Goal: Use online tool/utility: Utilize a website feature to perform a specific function

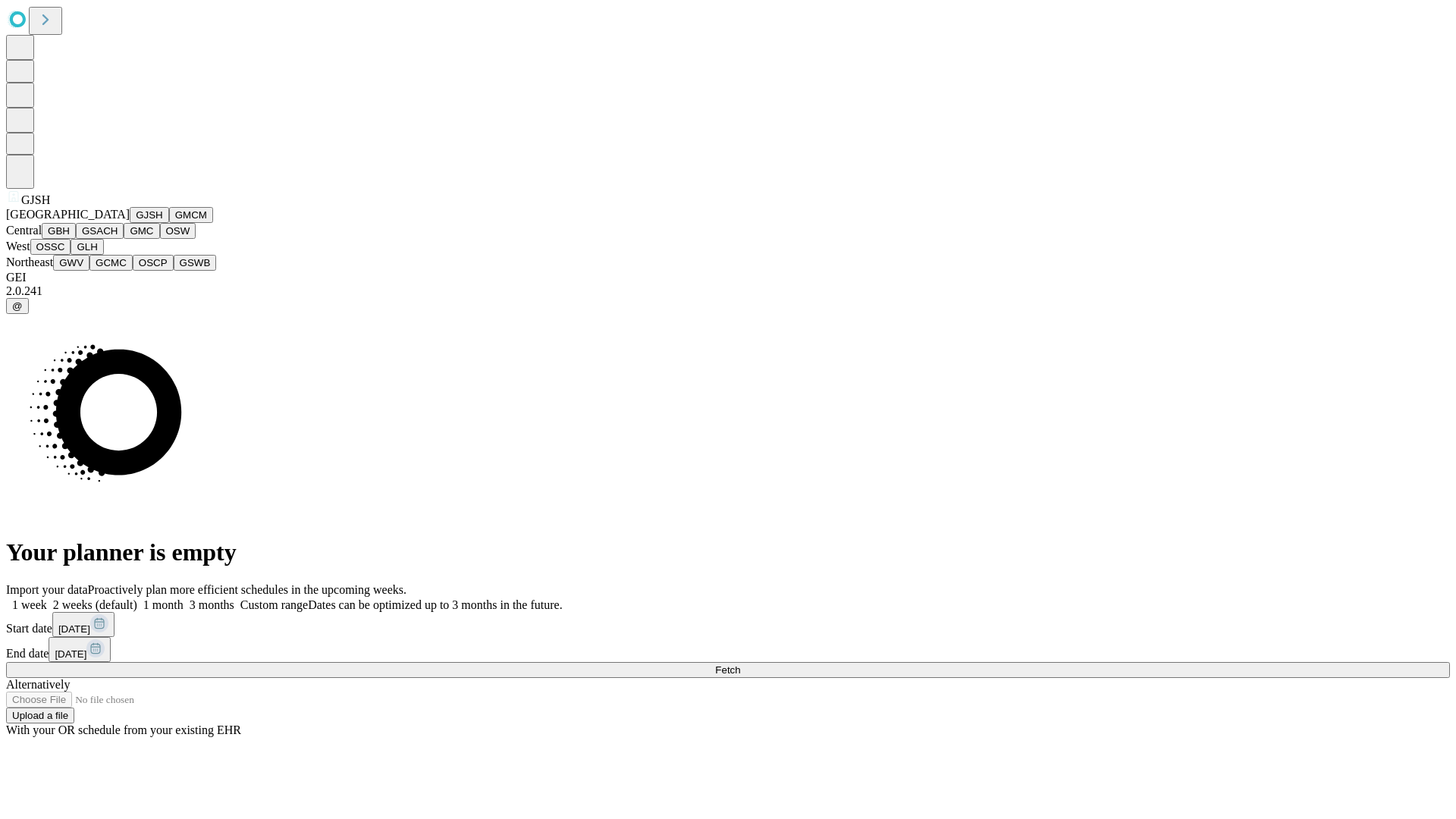
click at [130, 223] on button "GJSH" at bounding box center [149, 215] width 40 height 16
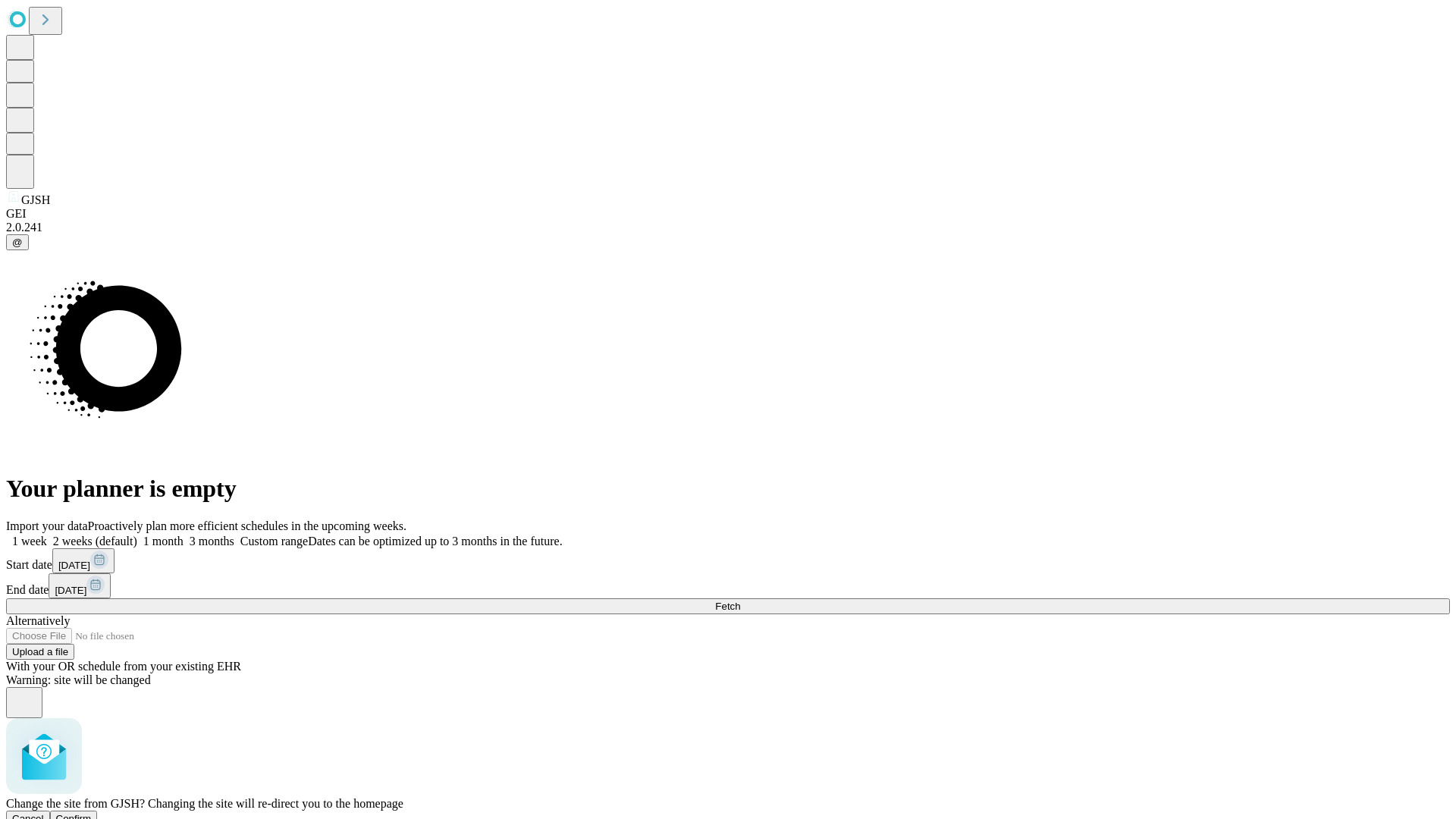
click at [92, 813] on span "Confirm" at bounding box center [74, 819] width 36 height 11
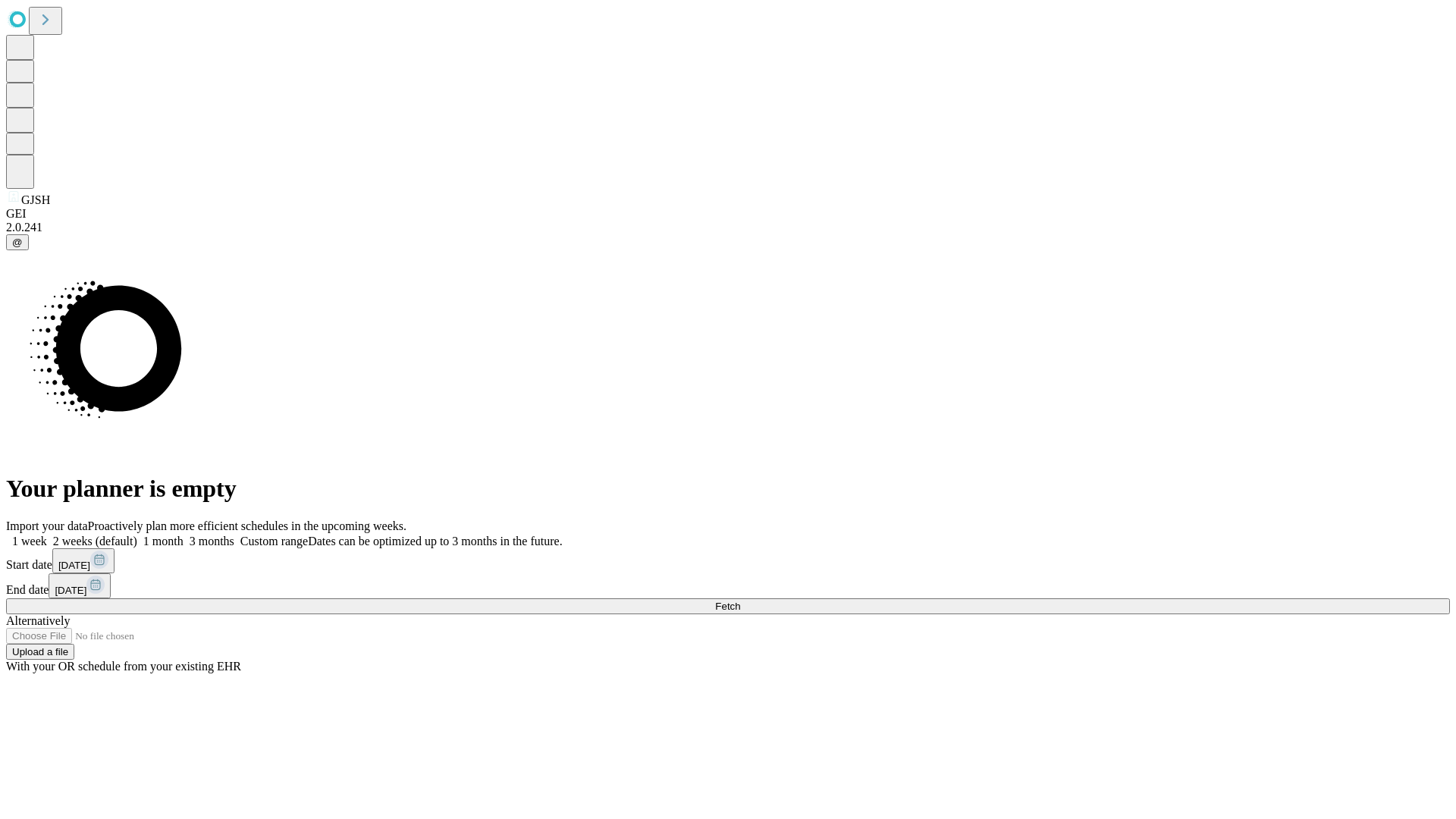
click at [138, 534] on label "2 weeks (default)" at bounding box center [92, 541] width 90 height 13
click at [740, 601] on span "Fetch" at bounding box center [728, 606] width 25 height 11
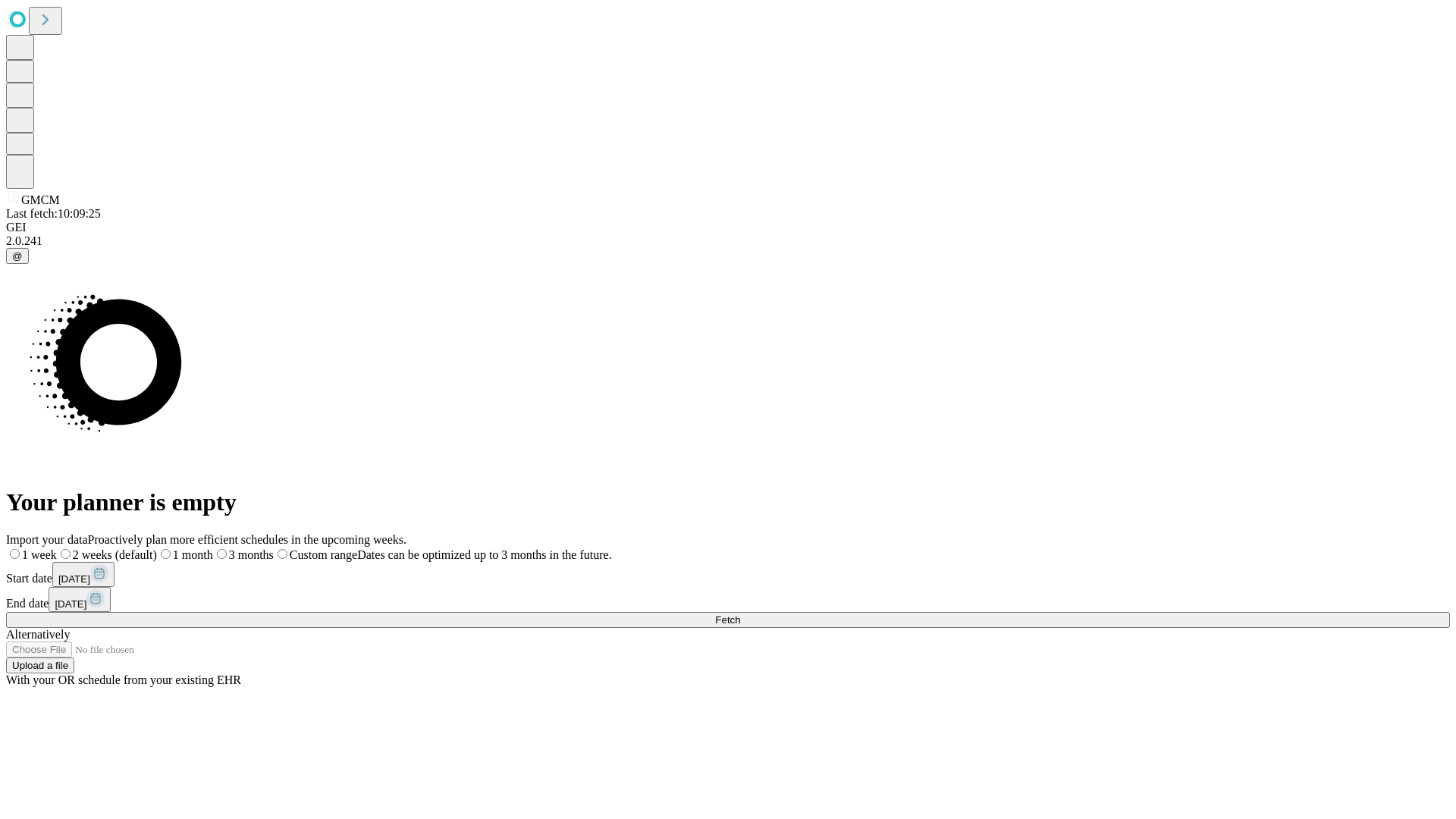
click at [740, 614] on span "Fetch" at bounding box center [728, 620] width 25 height 11
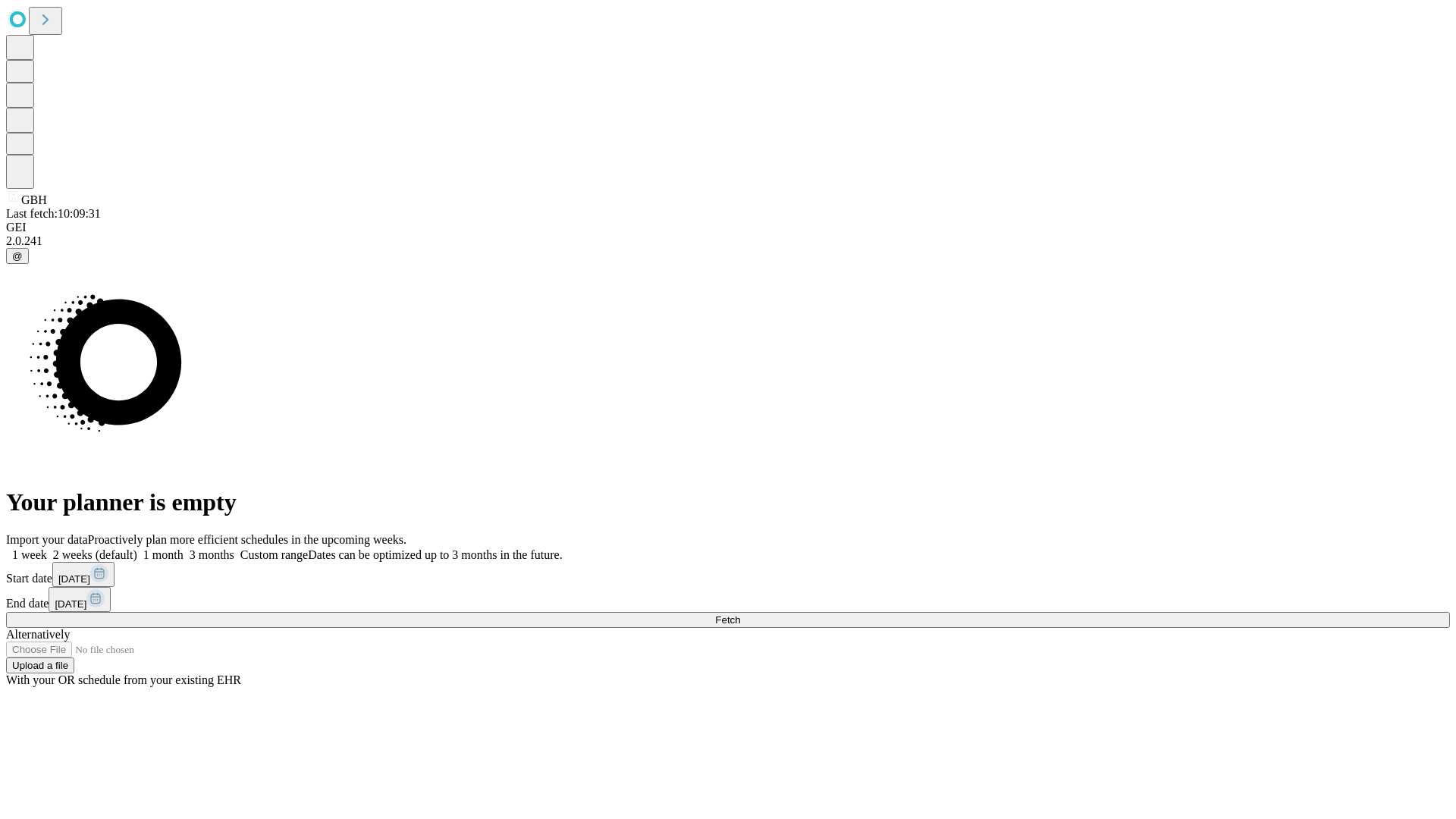
click at [138, 549] on label "2 weeks (default)" at bounding box center [92, 555] width 90 height 13
click at [740, 614] on span "Fetch" at bounding box center [728, 620] width 25 height 11
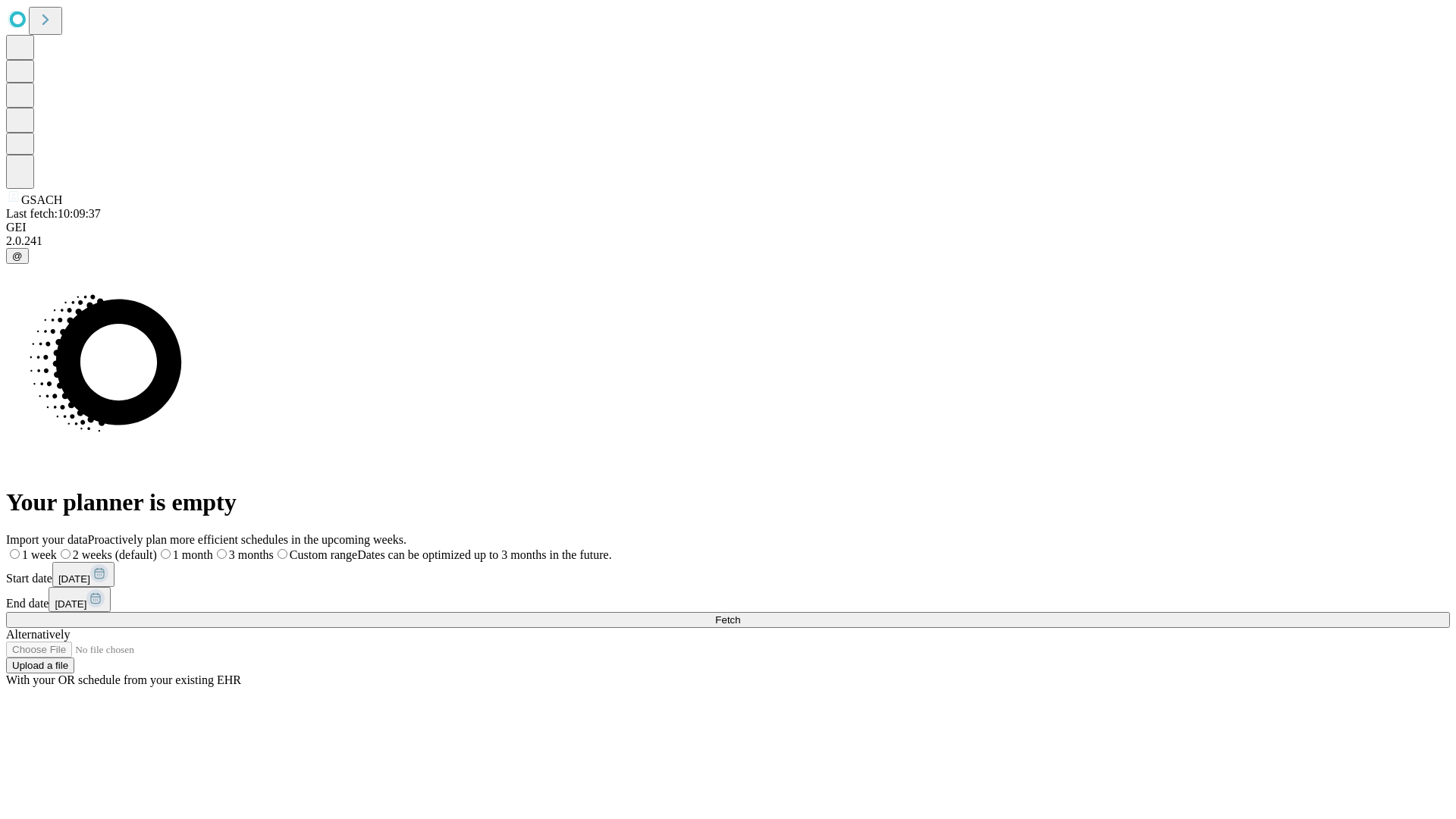
click at [157, 549] on label "2 weeks (default)" at bounding box center [107, 555] width 100 height 13
click at [740, 614] on span "Fetch" at bounding box center [728, 620] width 25 height 11
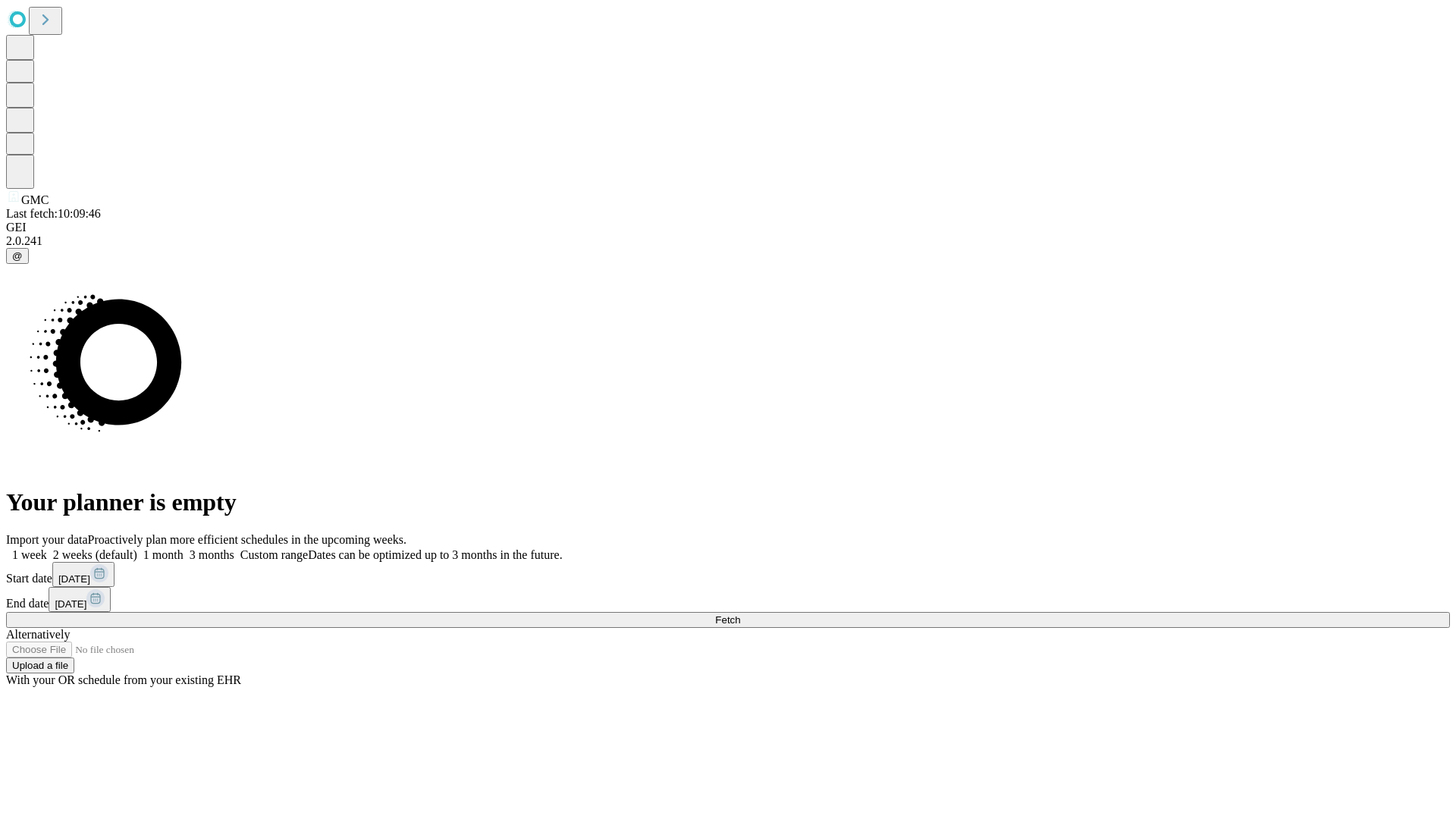
click at [138, 549] on label "2 weeks (default)" at bounding box center [92, 555] width 90 height 13
click at [740, 614] on span "Fetch" at bounding box center [728, 620] width 25 height 11
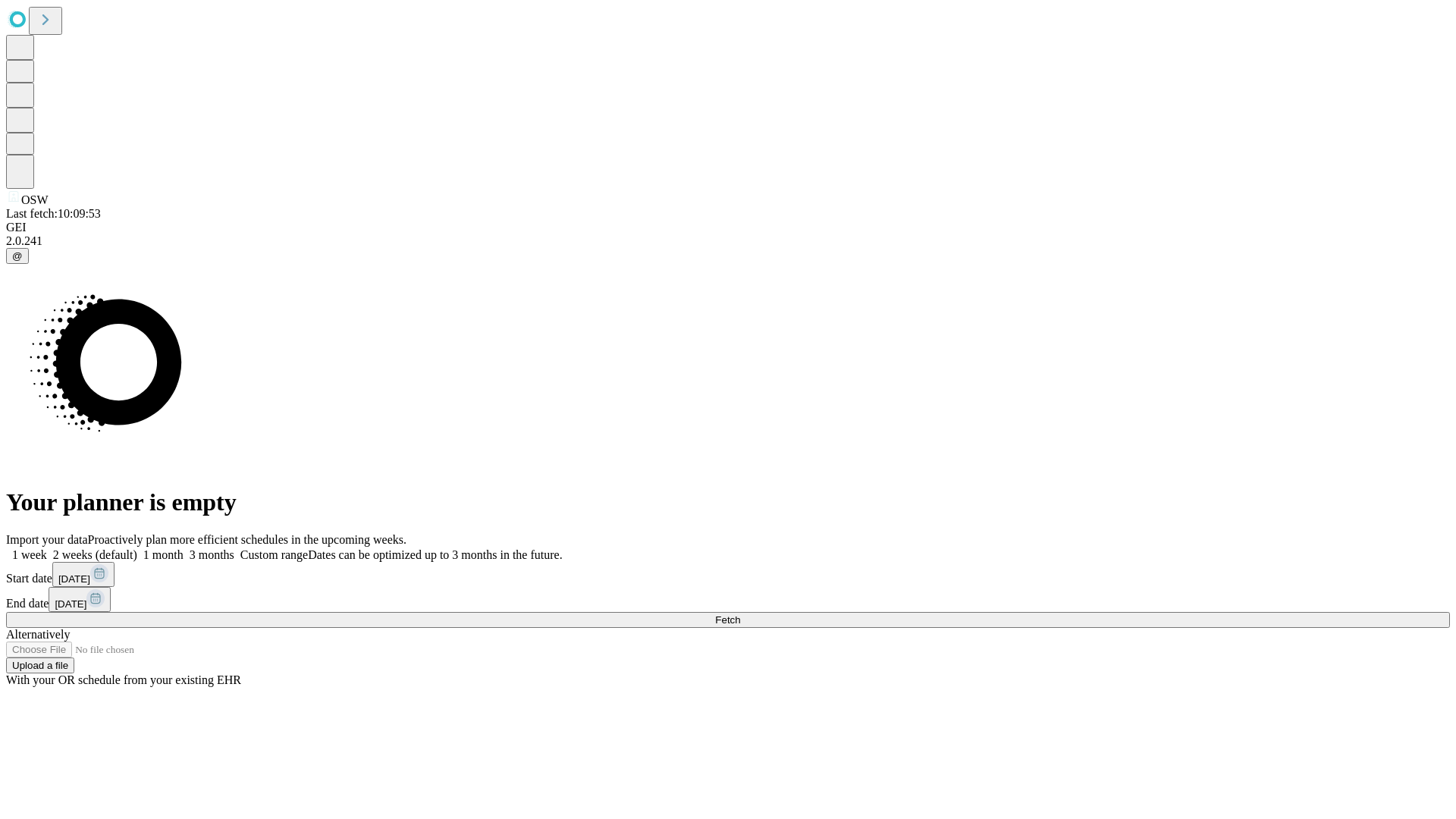
click at [138, 549] on label "2 weeks (default)" at bounding box center [92, 555] width 90 height 13
click at [740, 614] on span "Fetch" at bounding box center [728, 620] width 25 height 11
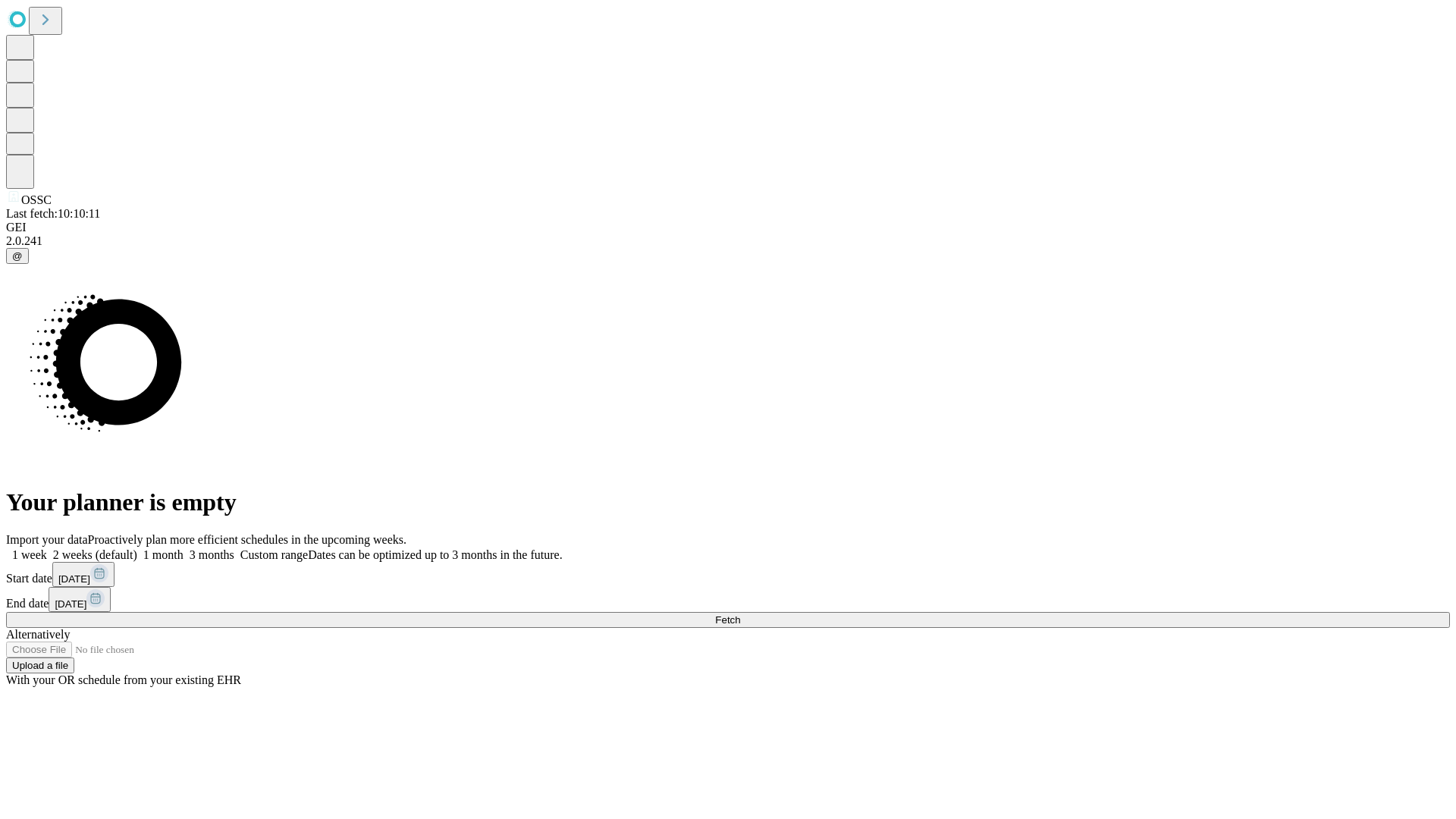
click at [138, 549] on label "2 weeks (default)" at bounding box center [92, 555] width 90 height 13
click at [740, 614] on span "Fetch" at bounding box center [728, 620] width 25 height 11
click at [138, 549] on label "2 weeks (default)" at bounding box center [92, 555] width 90 height 13
click at [740, 614] on span "Fetch" at bounding box center [728, 620] width 25 height 11
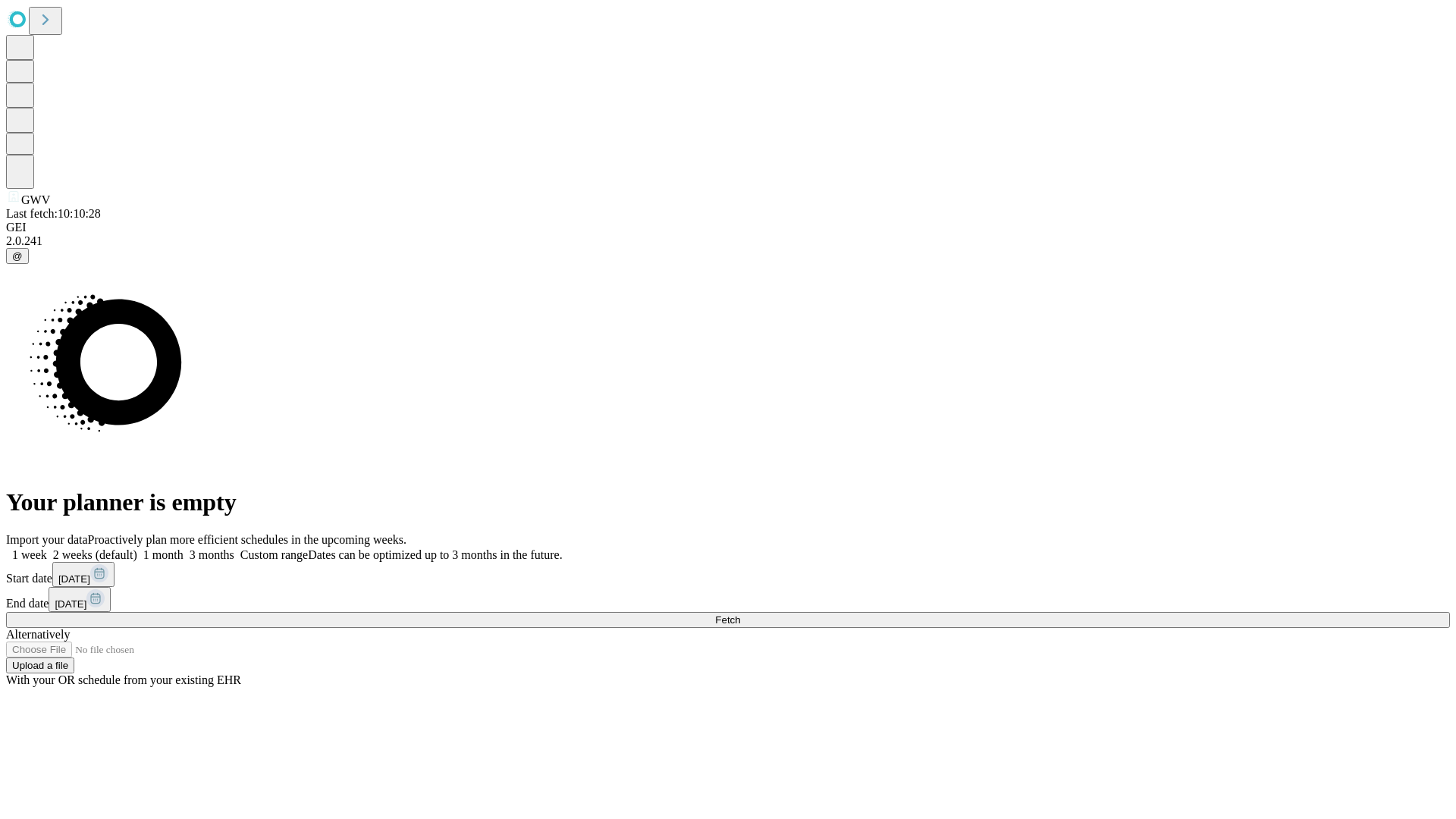
click at [138, 549] on label "2 weeks (default)" at bounding box center [92, 555] width 90 height 13
click at [740, 614] on span "Fetch" at bounding box center [728, 620] width 25 height 11
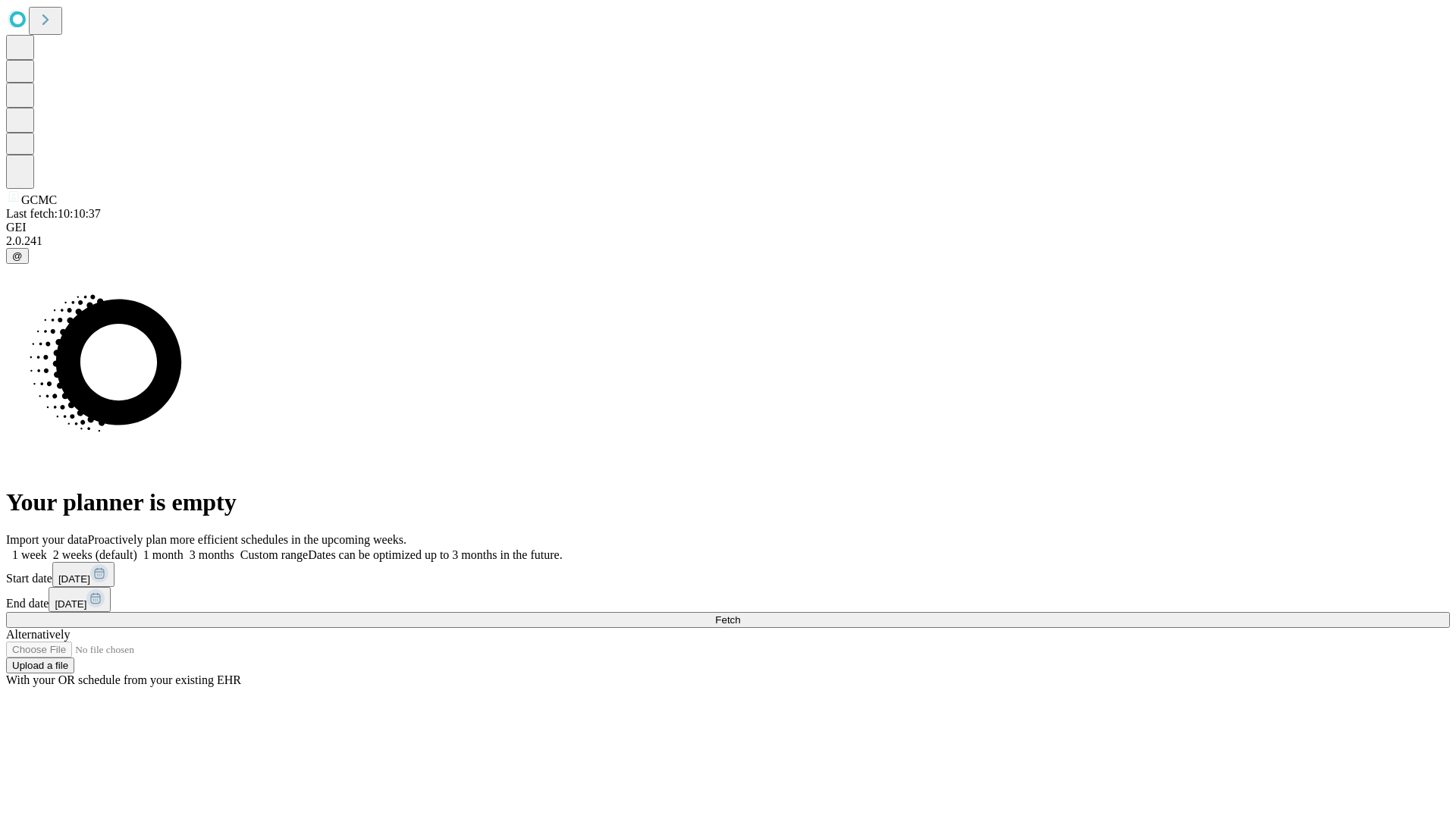
click at [138, 549] on label "2 weeks (default)" at bounding box center [92, 555] width 90 height 13
click at [740, 614] on span "Fetch" at bounding box center [728, 620] width 25 height 11
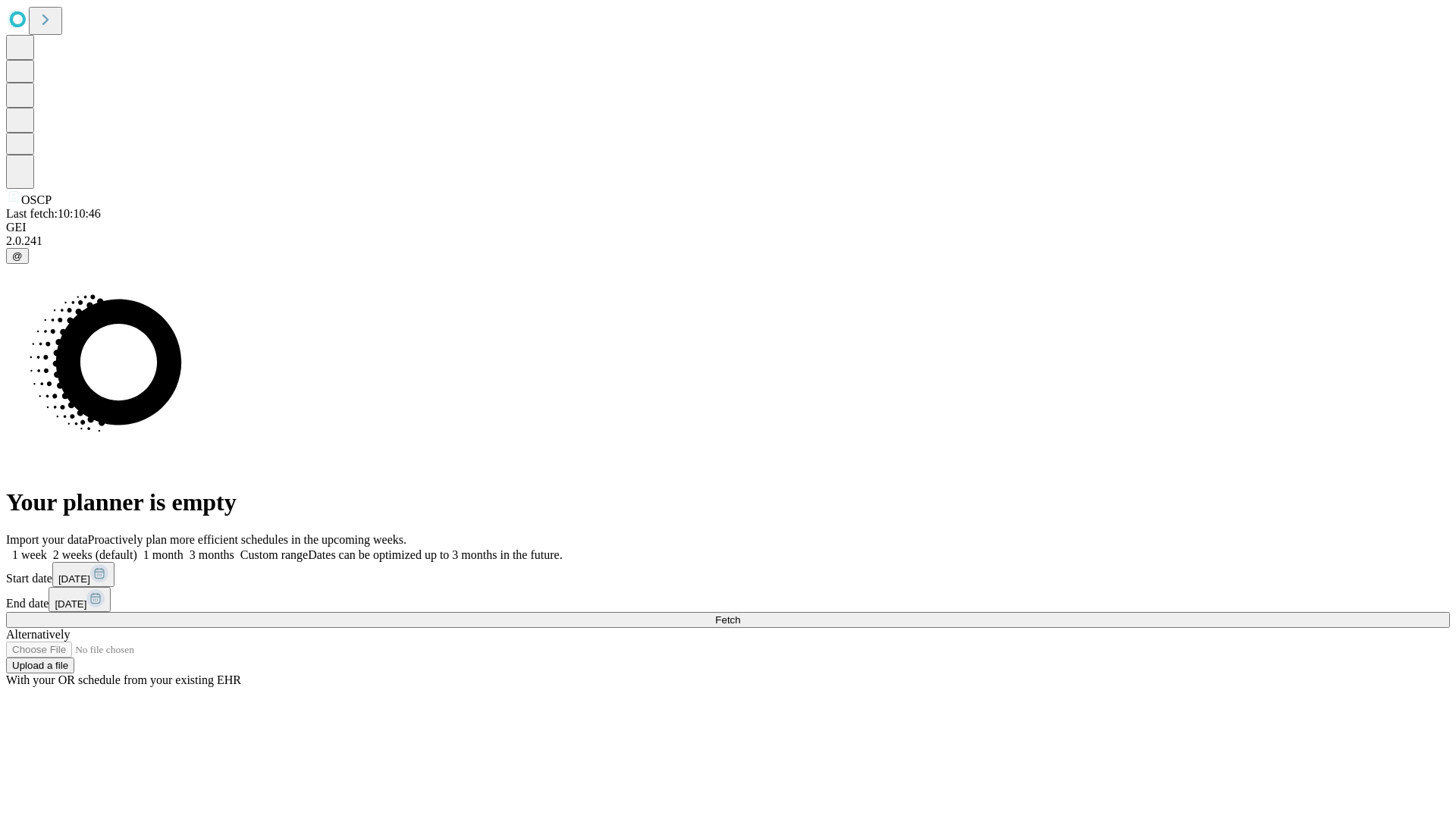
click at [740, 614] on span "Fetch" at bounding box center [728, 620] width 25 height 11
